Goal: Transaction & Acquisition: Purchase product/service

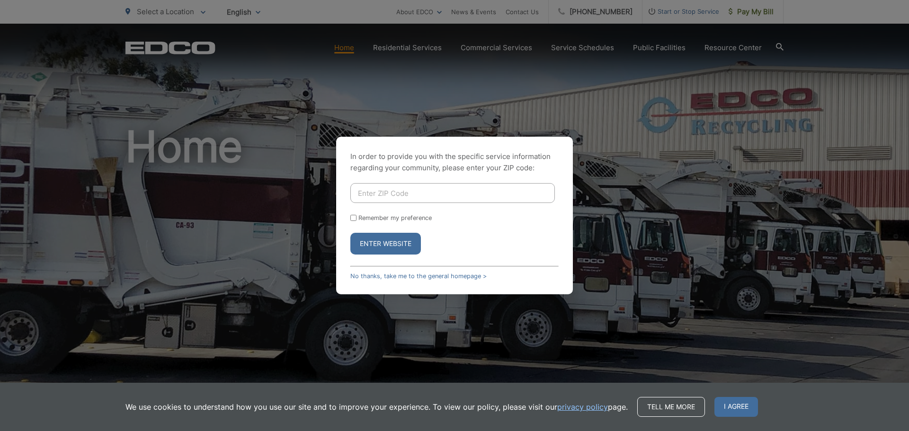
click at [406, 193] on input "Enter ZIP Code" at bounding box center [452, 193] width 204 height 20
type input "92064"
click at [353, 217] on input "Remember my preference" at bounding box center [353, 218] width 6 height 6
checkbox input "true"
click at [378, 241] on button "Enter Website" at bounding box center [385, 244] width 71 height 22
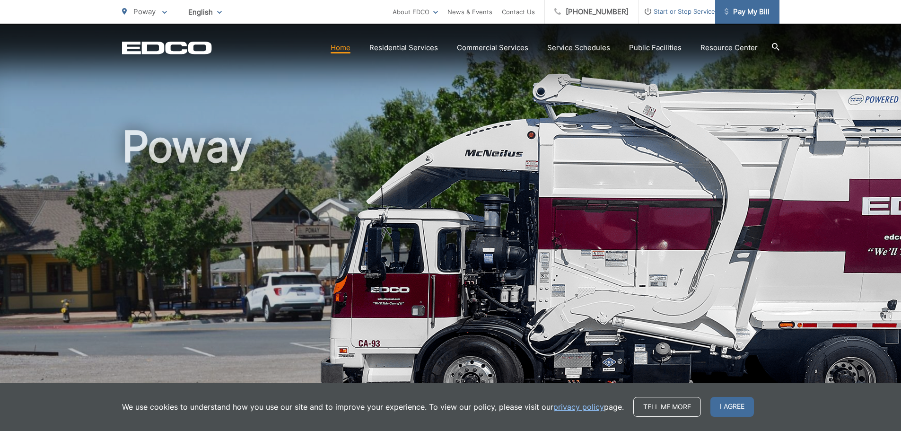
click at [747, 9] on span "Pay My Bill" at bounding box center [747, 11] width 45 height 11
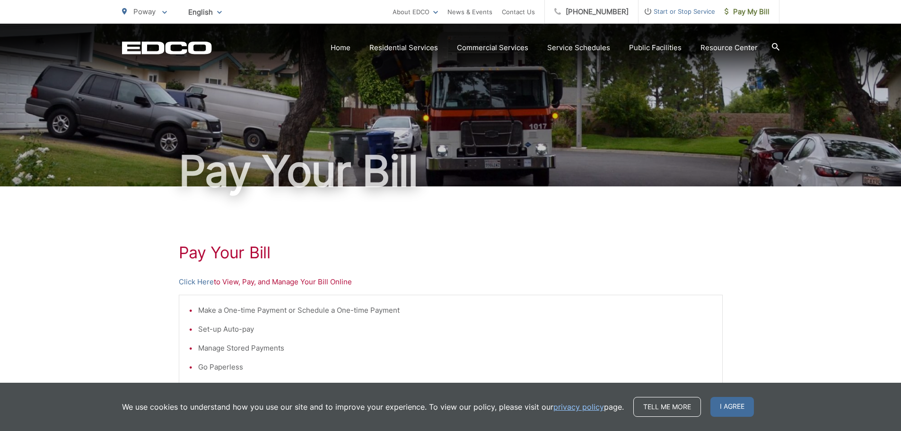
scroll to position [237, 0]
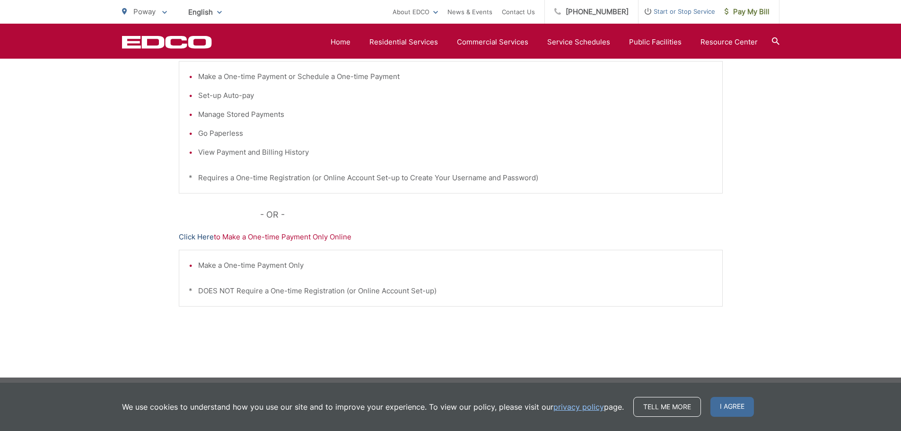
click at [193, 235] on link "Click Here" at bounding box center [196, 236] width 35 height 11
